Goal: Information Seeking & Learning: Learn about a topic

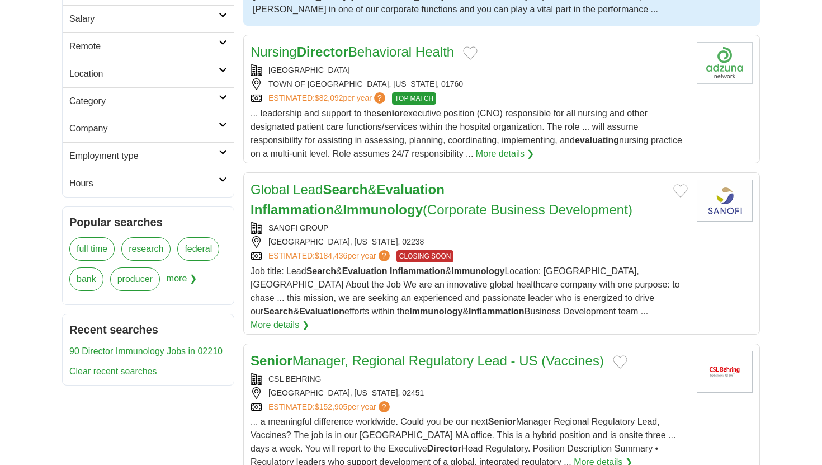
scroll to position [259, 0]
click at [334, 189] on strong "Search" at bounding box center [345, 188] width 45 height 15
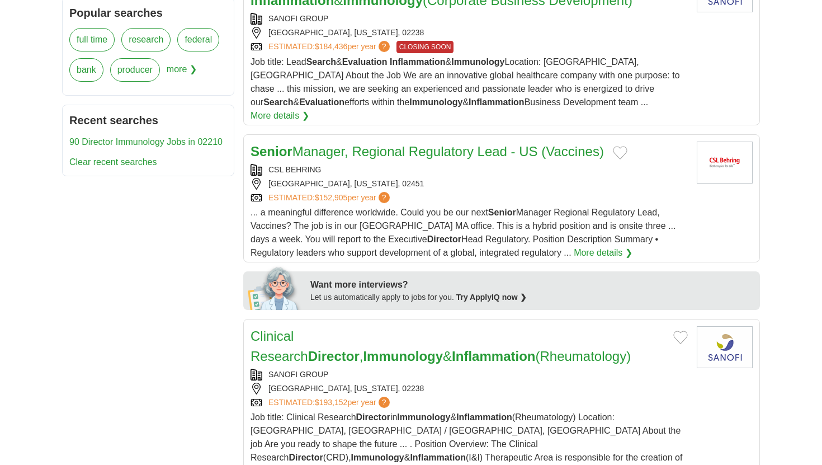
scroll to position [469, 0]
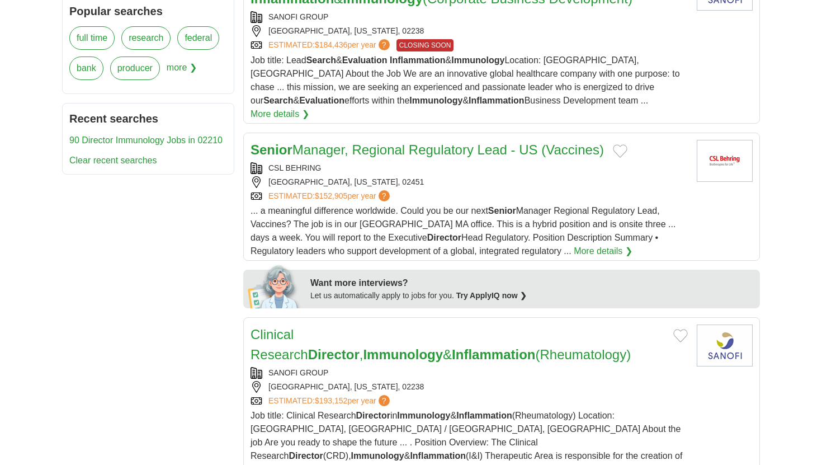
click at [348, 326] on link "Clinical Research Director , Immunology & Inflammation (Rheumatology)" at bounding box center [440, 343] width 380 height 35
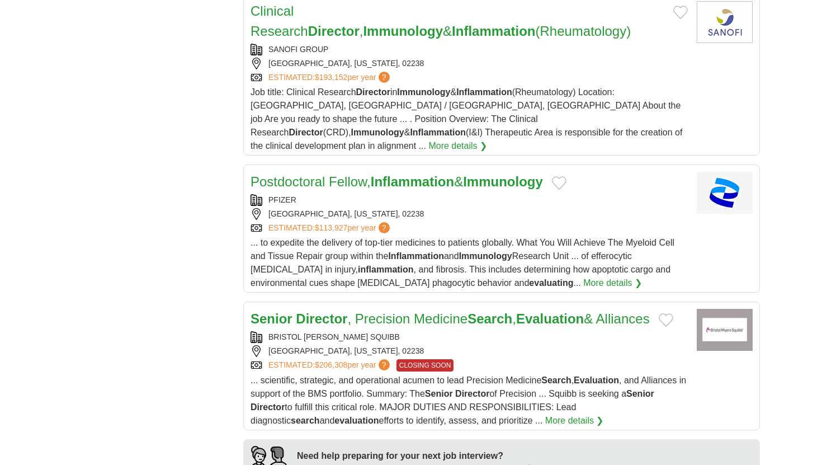
scroll to position [796, 0]
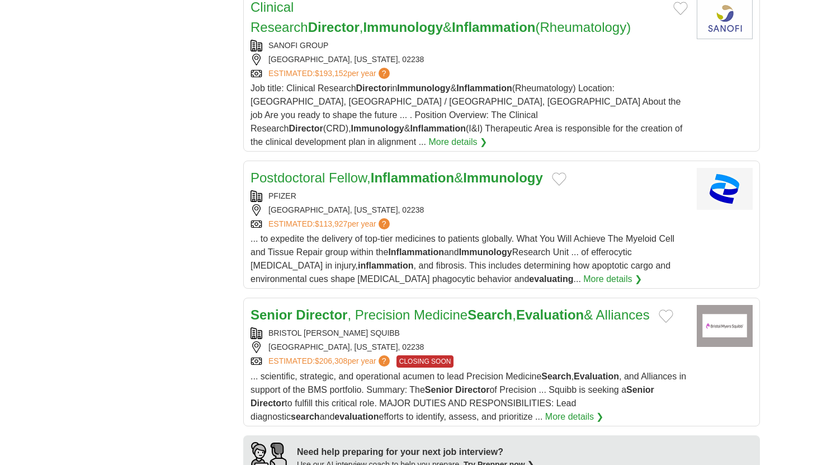
click at [302, 307] on strong "Director" at bounding box center [321, 314] width 51 height 15
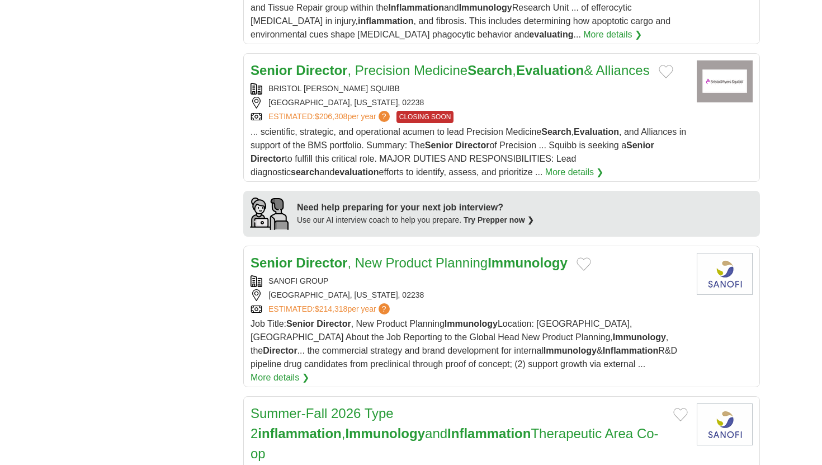
scroll to position [1041, 0]
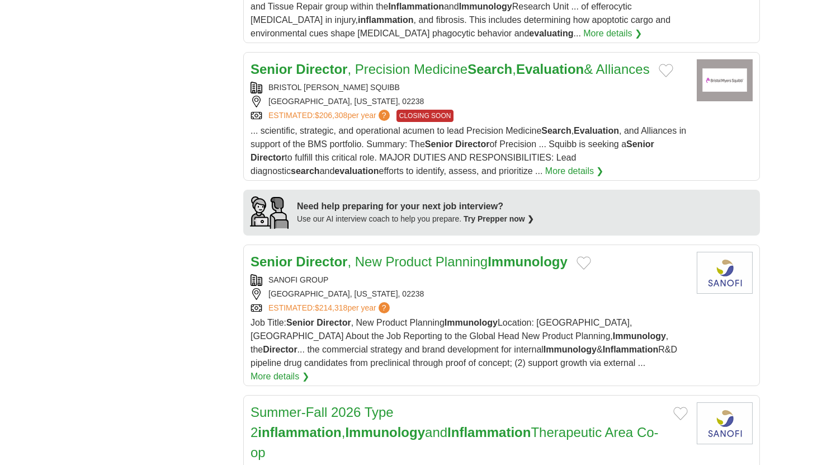
click at [320, 254] on strong "Director" at bounding box center [321, 261] width 51 height 15
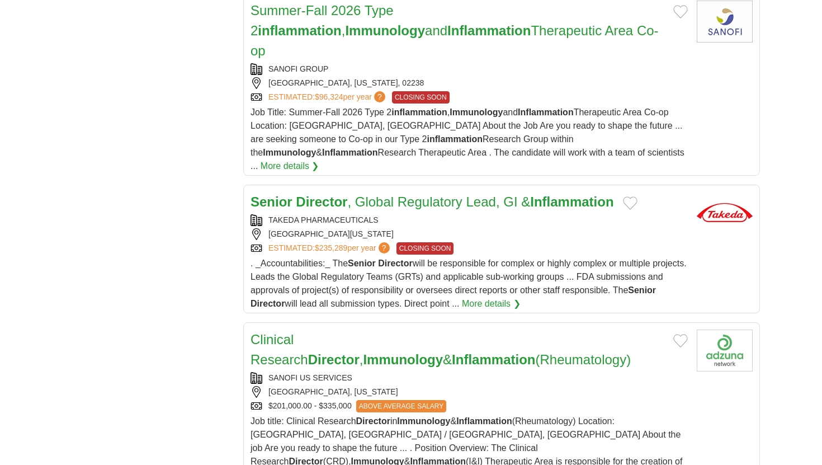
scroll to position [1445, 0]
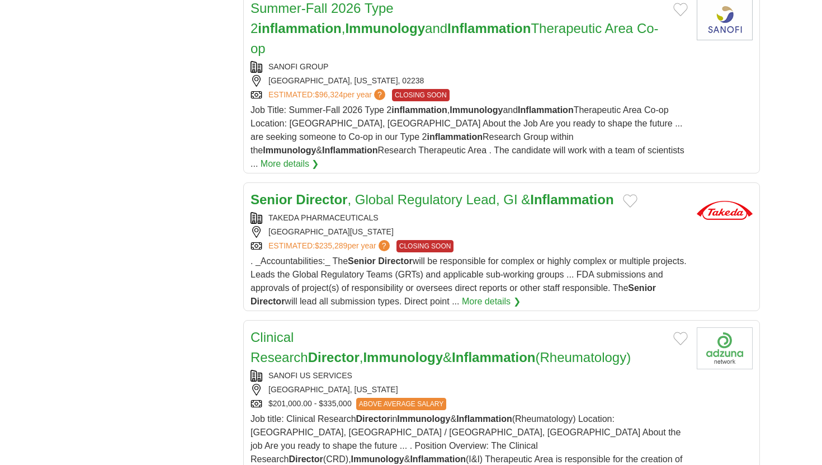
click at [306, 329] on link "Clinical Research Director , Immunology & Inflammation (Rheumatology)" at bounding box center [440, 346] width 380 height 35
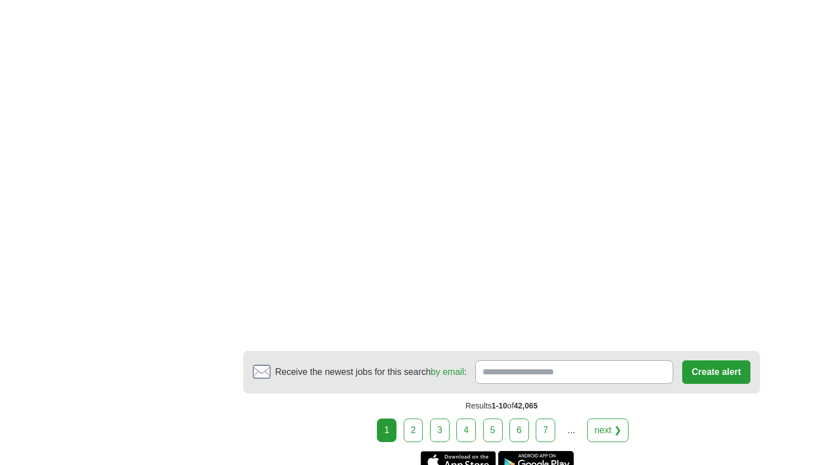
scroll to position [2159, 0]
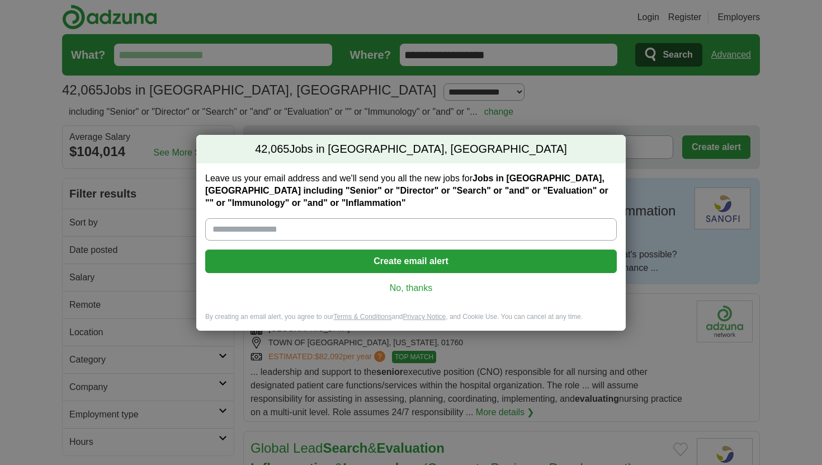
click at [409, 287] on link "No, thanks" at bounding box center [411, 288] width 394 height 12
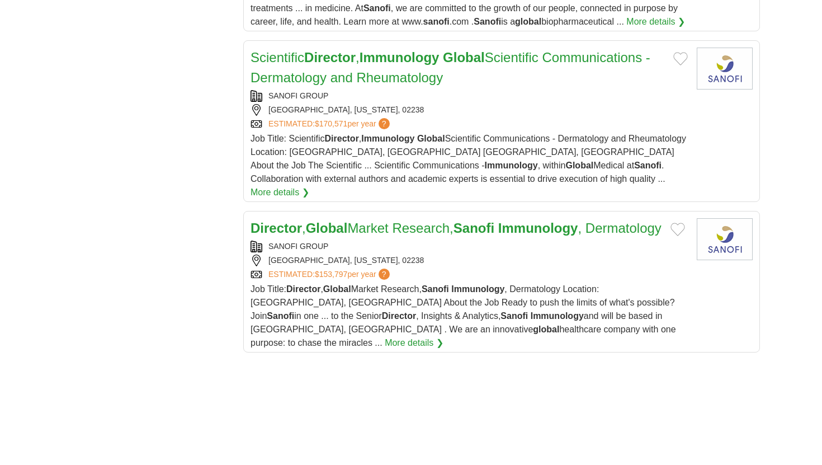
scroll to position [1556, 0]
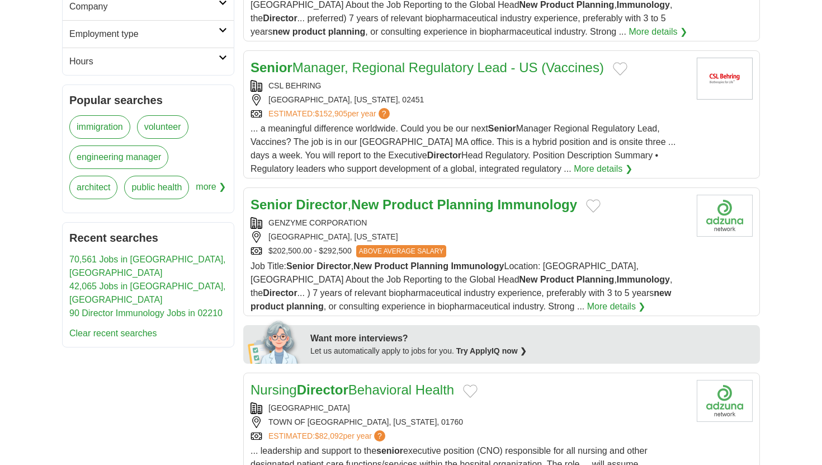
scroll to position [386, 0]
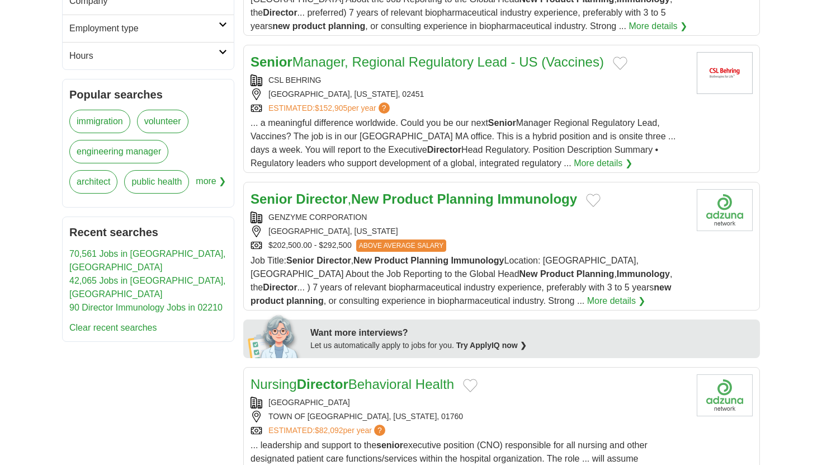
click at [296, 200] on strong "Director" at bounding box center [321, 198] width 51 height 15
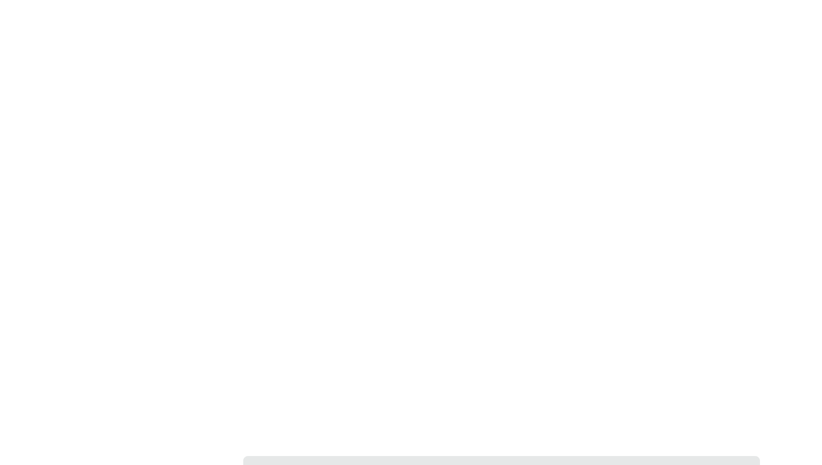
scroll to position [1974, 0]
